Goal: Task Accomplishment & Management: Complete application form

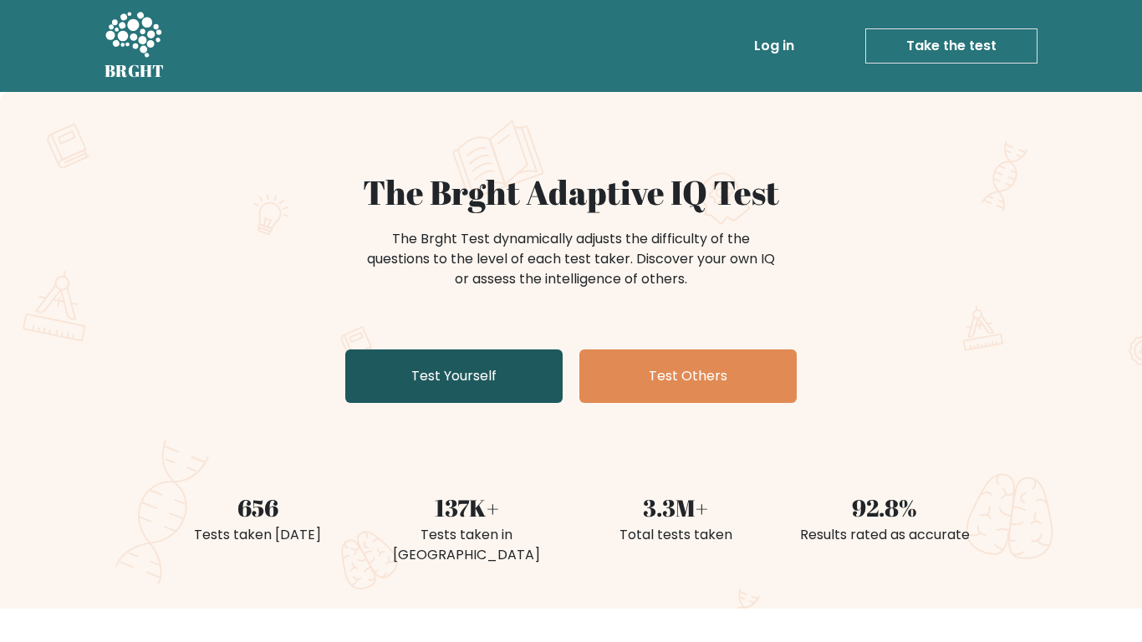
click at [379, 376] on link "Test Yourself" at bounding box center [453, 375] width 217 height 53
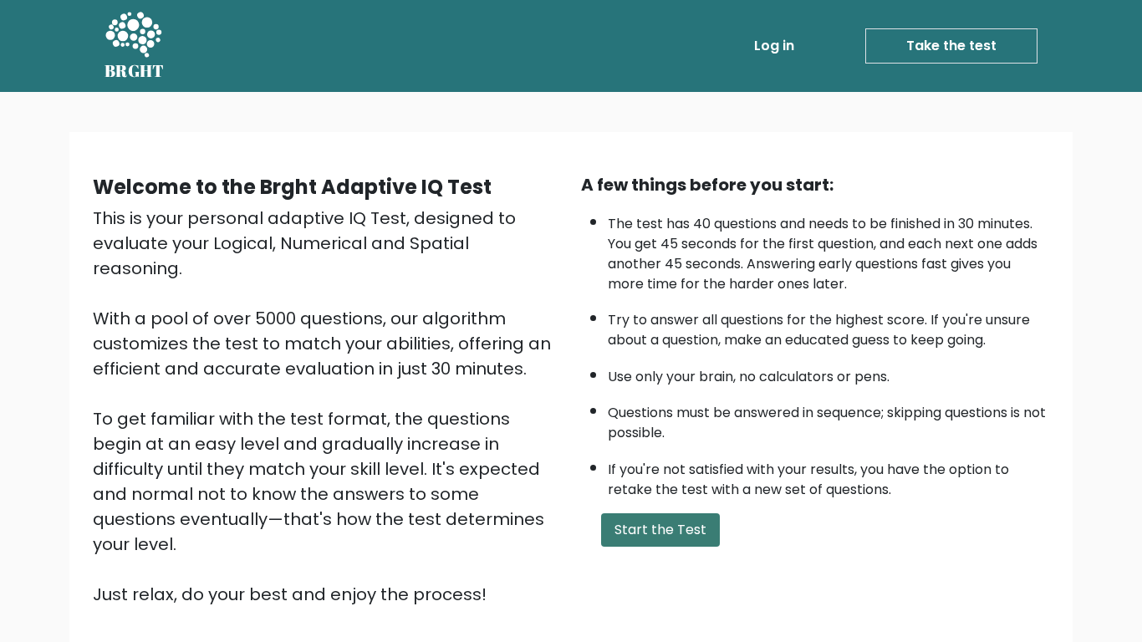
click at [637, 534] on button "Start the Test" at bounding box center [660, 529] width 119 height 33
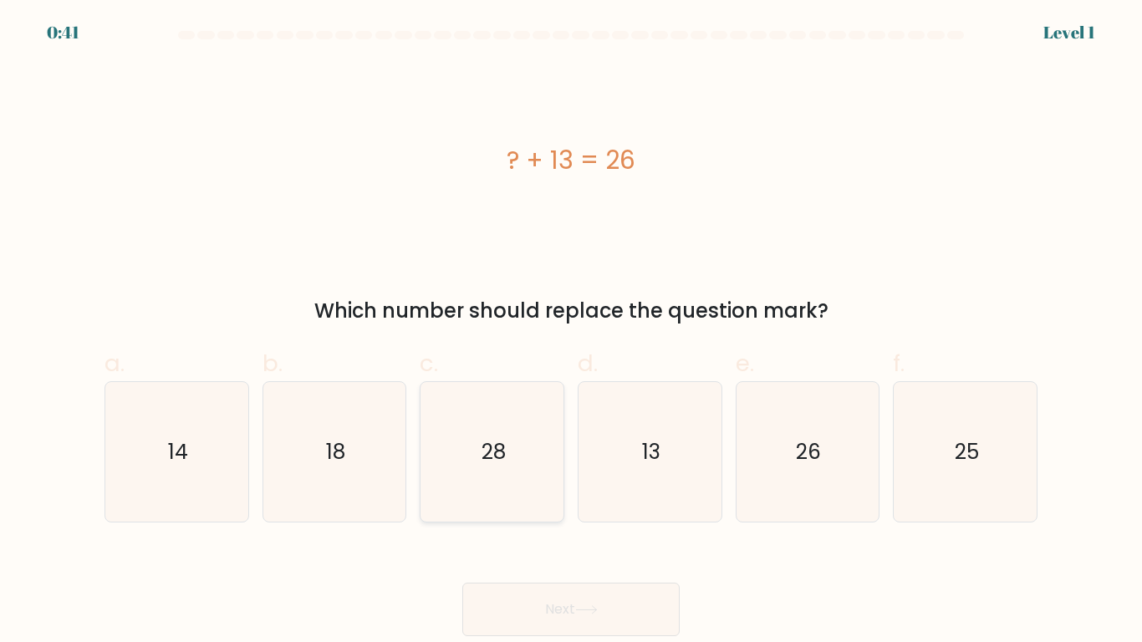
click at [422, 431] on icon "28" at bounding box center [492, 452] width 140 height 140
click at [571, 332] on input "c. 28" at bounding box center [571, 326] width 1 height 11
radio input "true"
click at [499, 599] on button "Next" at bounding box center [570, 609] width 217 height 53
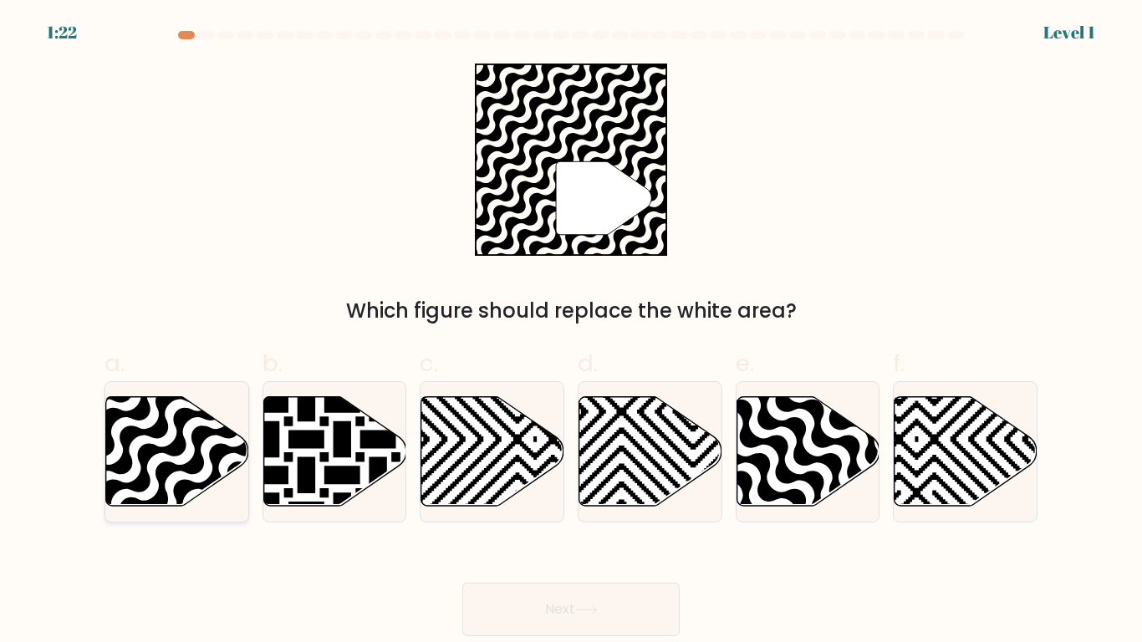
click at [201, 446] on icon at bounding box center [129, 394] width 288 height 288
click at [571, 332] on input "a." at bounding box center [571, 326] width 1 height 11
radio input "true"
click at [464, 614] on button "Next" at bounding box center [570, 609] width 217 height 53
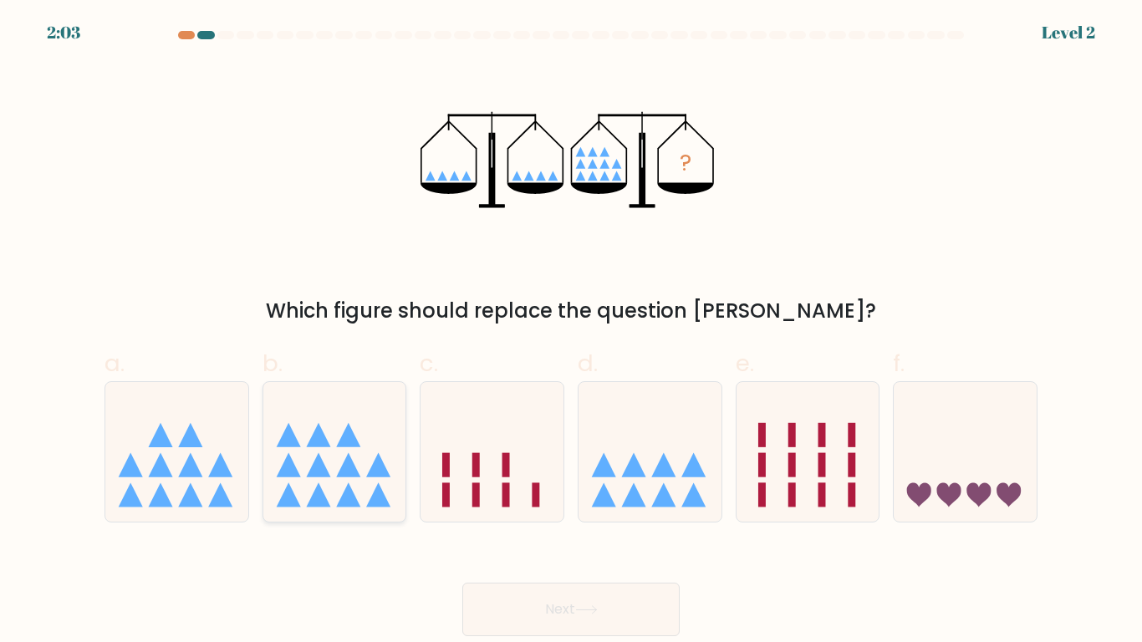
click at [317, 456] on icon at bounding box center [334, 452] width 143 height 118
click at [571, 332] on input "b." at bounding box center [571, 326] width 1 height 11
radio input "true"
click at [497, 616] on button "Next" at bounding box center [570, 609] width 217 height 53
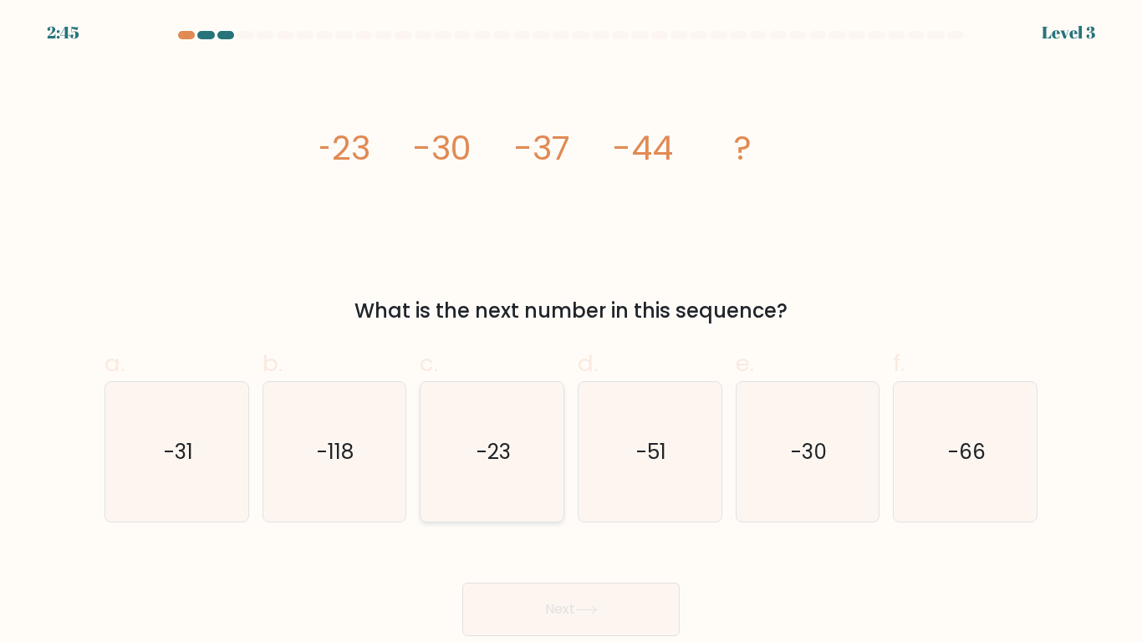
click at [481, 460] on text "-23" at bounding box center [493, 451] width 34 height 29
click at [571, 332] on input "c. -23" at bounding box center [571, 326] width 1 height 11
radio input "true"
click at [507, 609] on button "Next" at bounding box center [570, 609] width 217 height 53
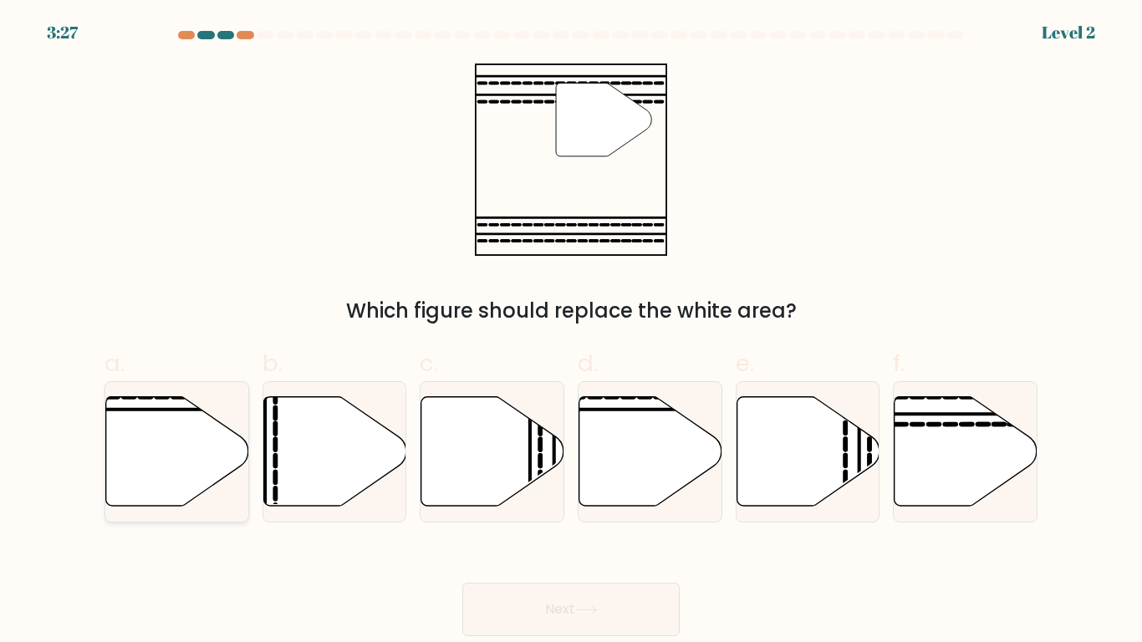
click at [174, 442] on icon at bounding box center [177, 450] width 143 height 109
click at [571, 332] on input "a." at bounding box center [571, 326] width 1 height 11
radio input "true"
click at [491, 608] on button "Next" at bounding box center [570, 609] width 217 height 53
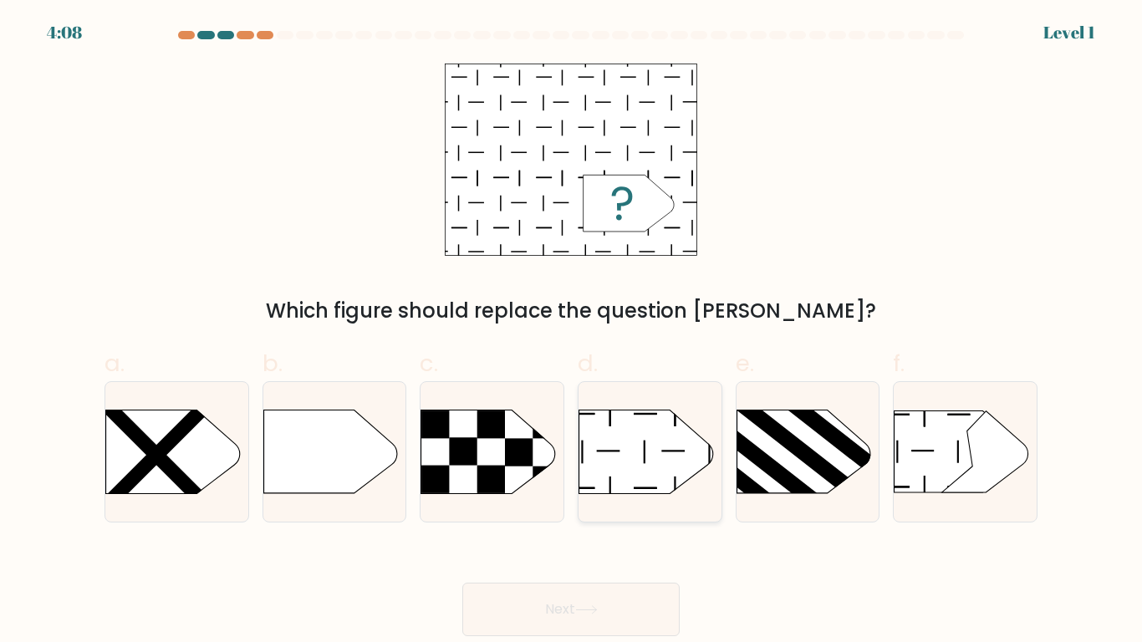
click at [613, 415] on icon at bounding box center [646, 452] width 134 height 84
click at [572, 332] on input "d." at bounding box center [571, 326] width 1 height 11
radio input "true"
click at [464, 617] on button "Next" at bounding box center [570, 609] width 217 height 53
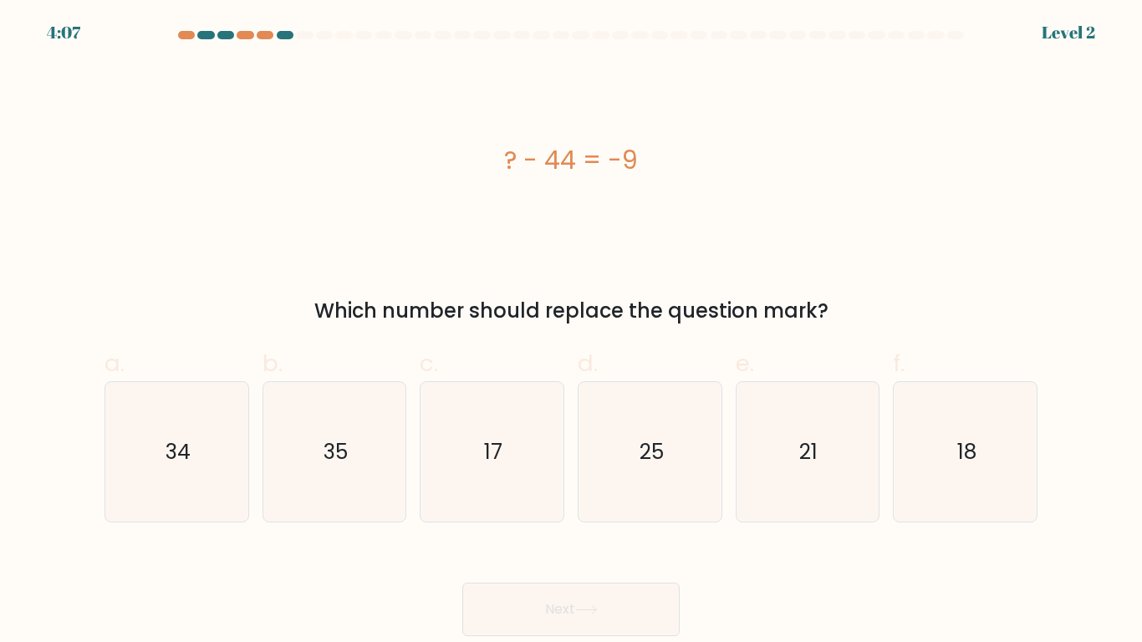
click at [512, 608] on button "Next" at bounding box center [570, 609] width 217 height 53
